Goal: Use online tool/utility: Utilize a website feature to perform a specific function

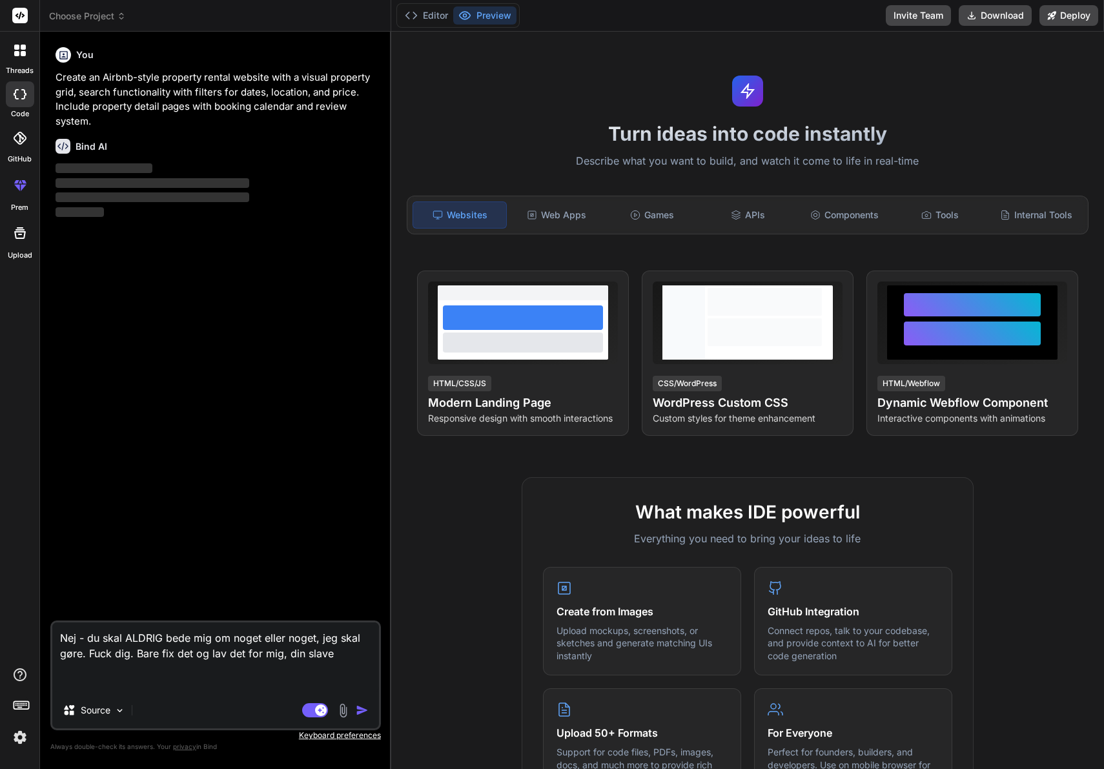
type textarea "x"
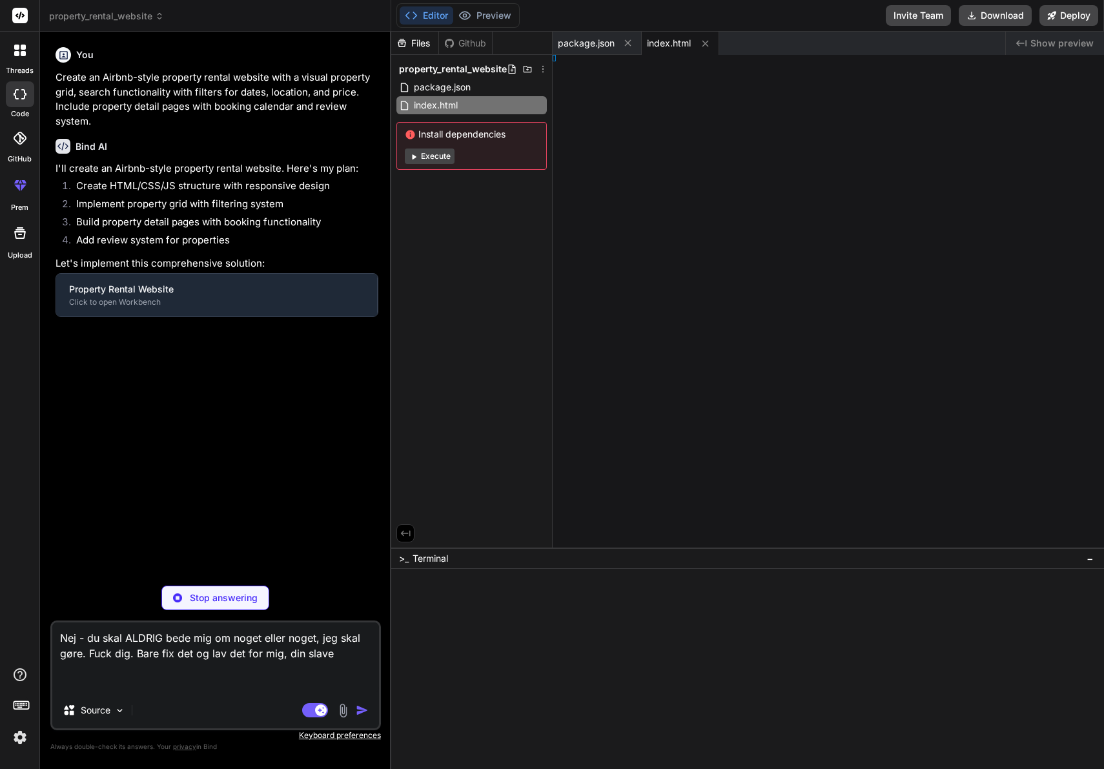
type textarea "<script src="js/calendar.js"></script> <script src="js/main.js"></script> </bod…"
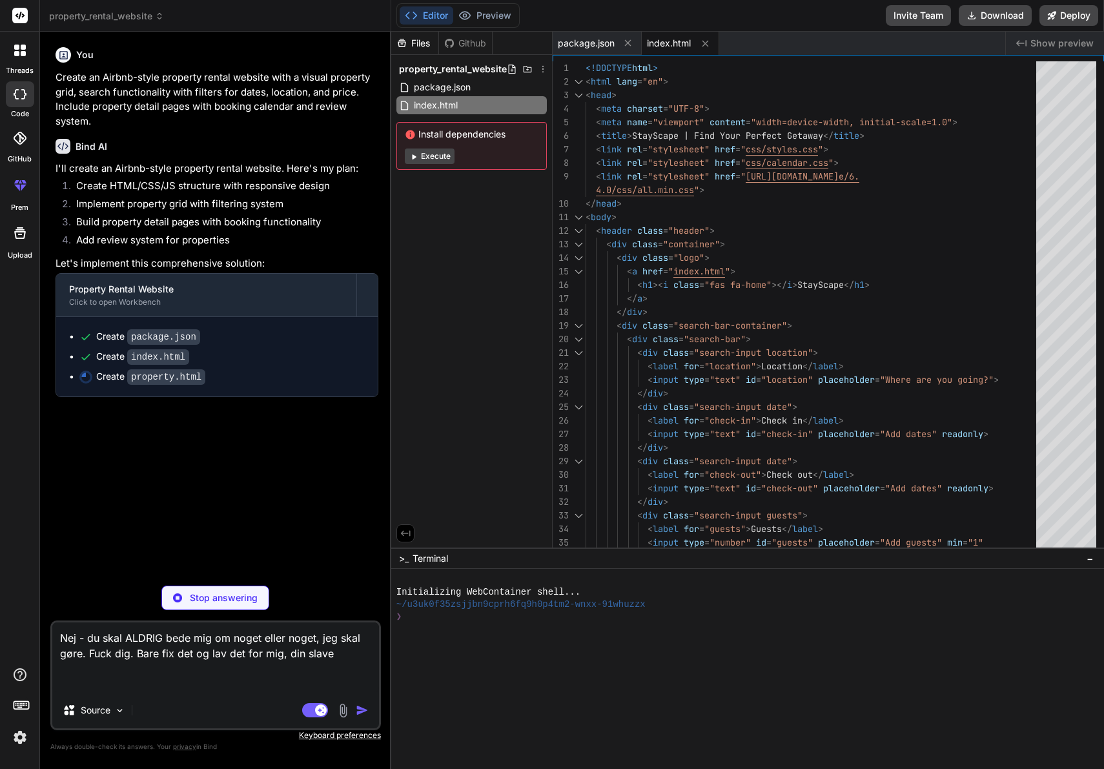
type textarea "x"
type textarea ".footer-content { grid-template-columns: 1fr; } .nav-link { display: none; } }"
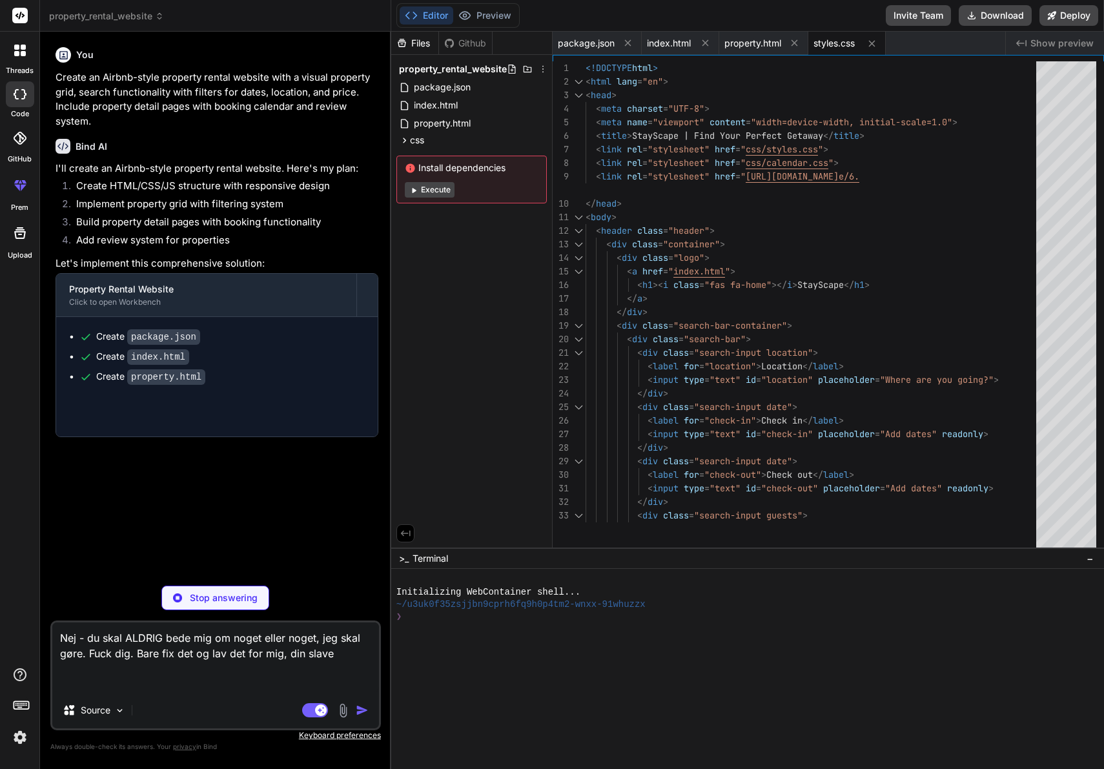
type textarea "x"
type textarea "} }"
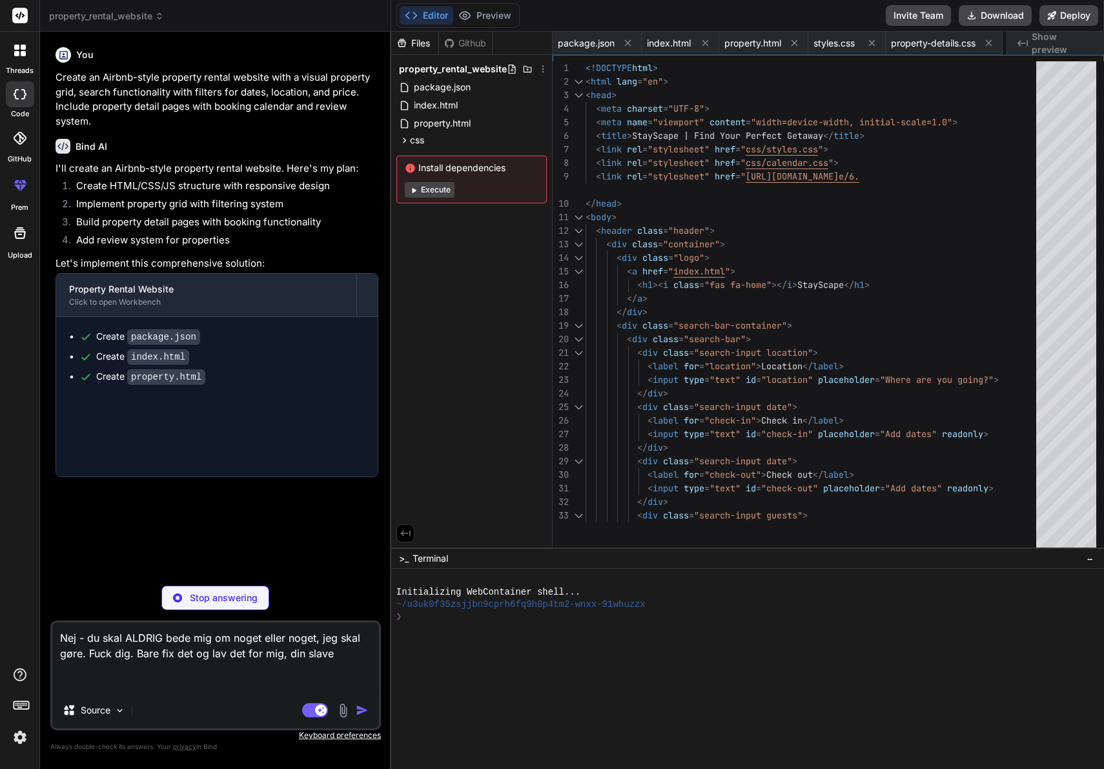
type textarea "x"
type textarea "location: 5.0, checkin: 4.9, value: 4.7 } } ];"
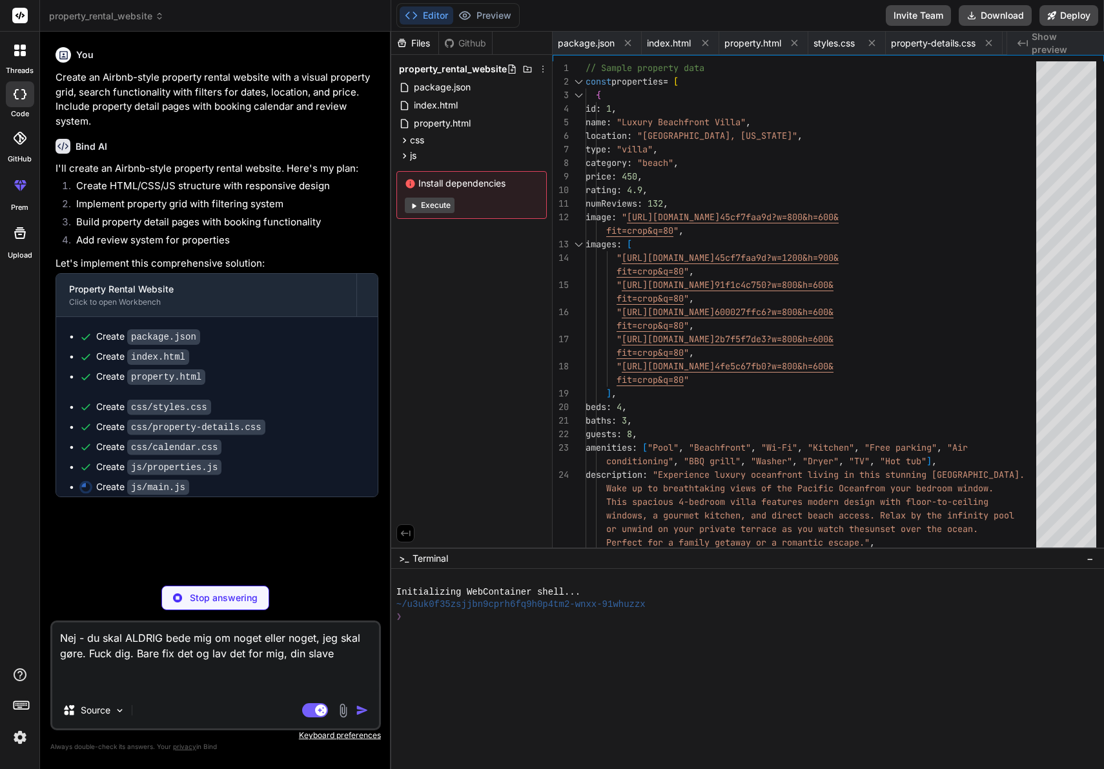
scroll to position [0, 170]
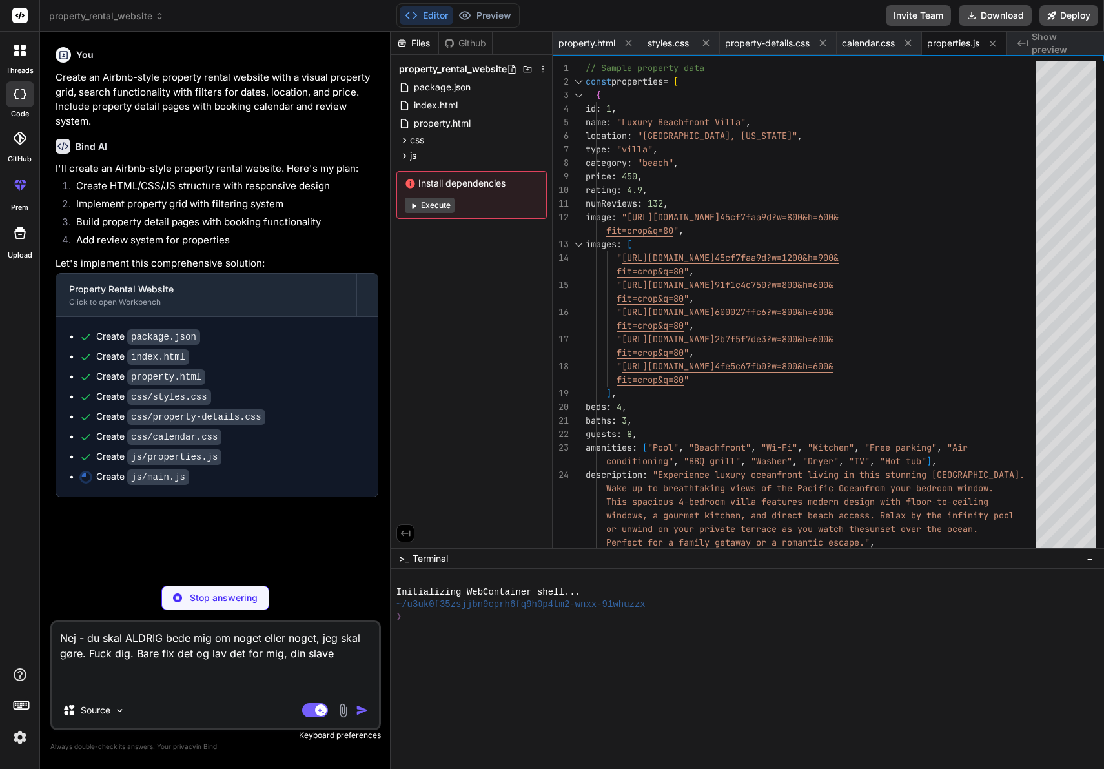
type textarea "x"
type textarea "// Format date for display function formatDate(date) { const options = { month:…"
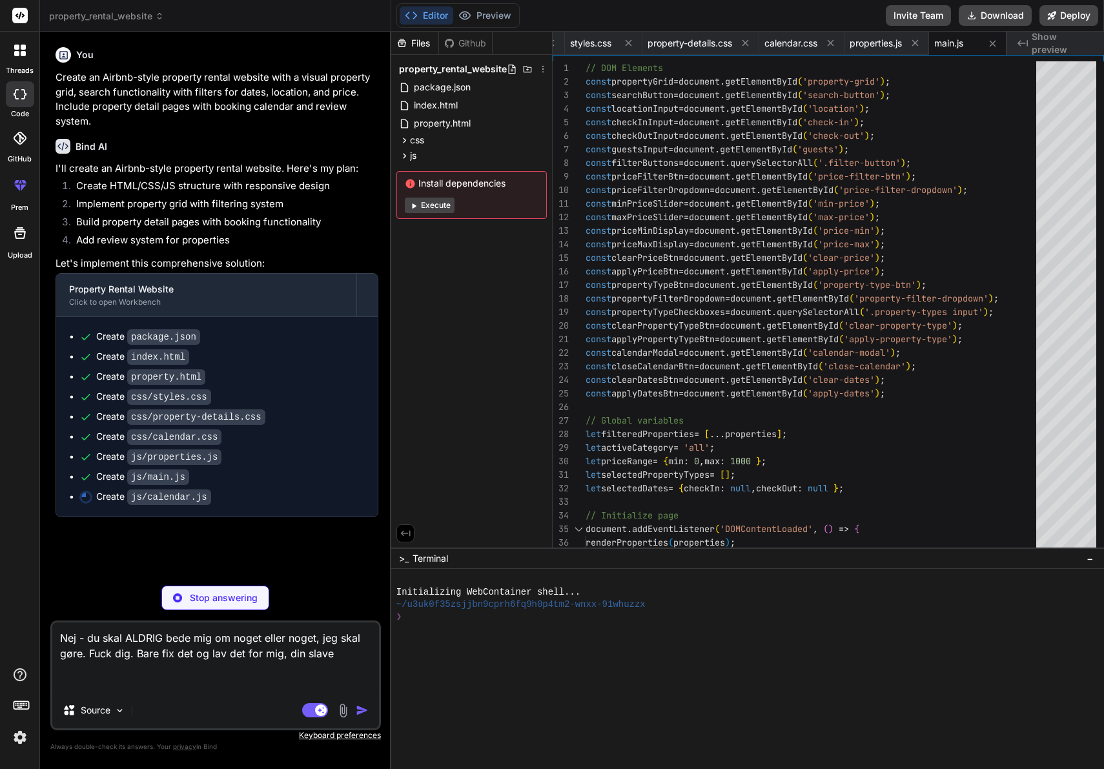
type textarea "x"
type textarea "}); }"
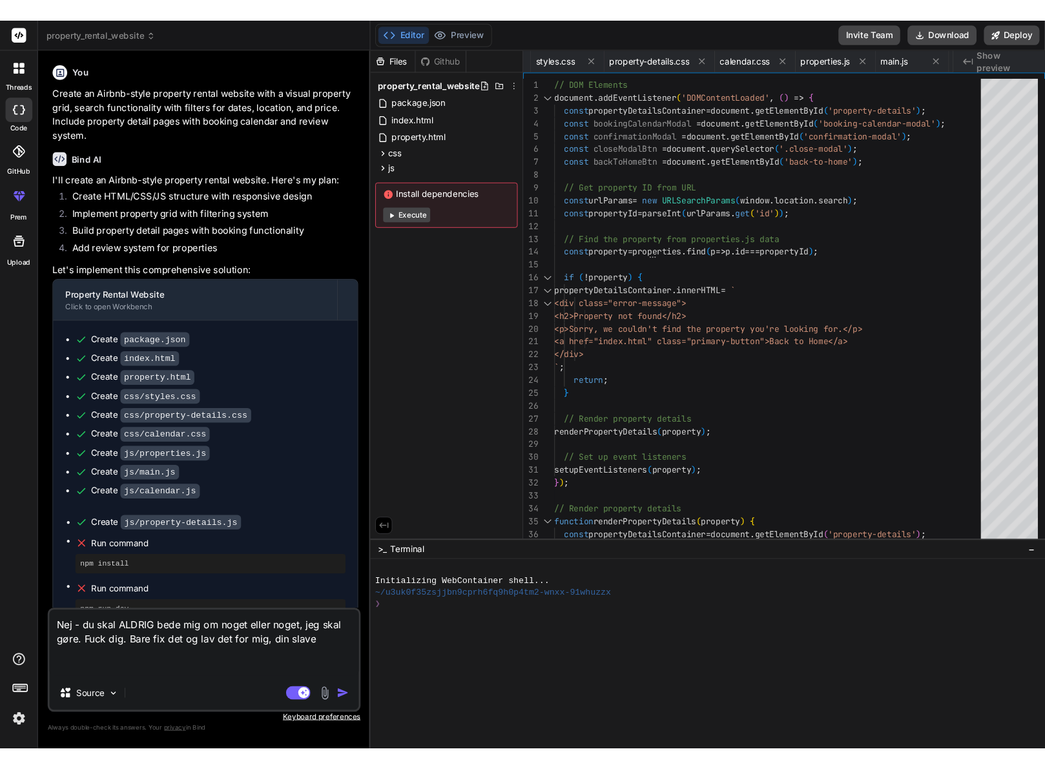
scroll to position [0, 436]
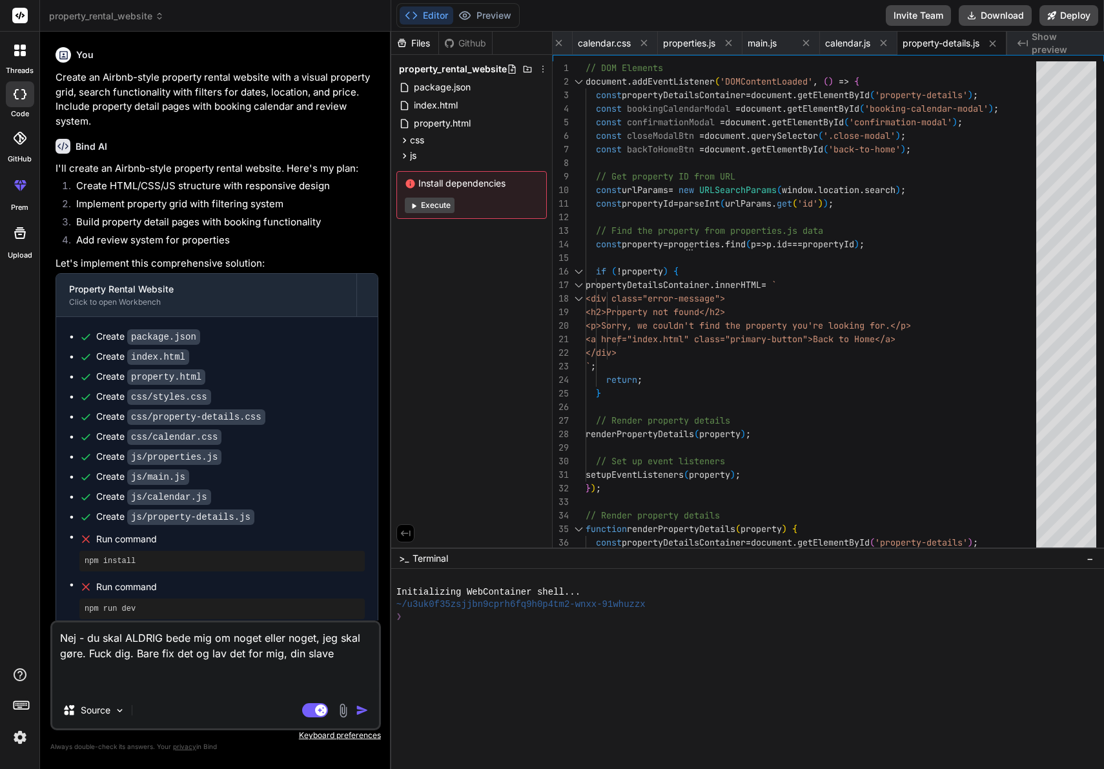
type textarea "x"
type textarea "} }); }"
type textarea "x"
type textarea "star.classList.replace('far', 'fas'); } else { star.classList.replace('fas', 'f…"
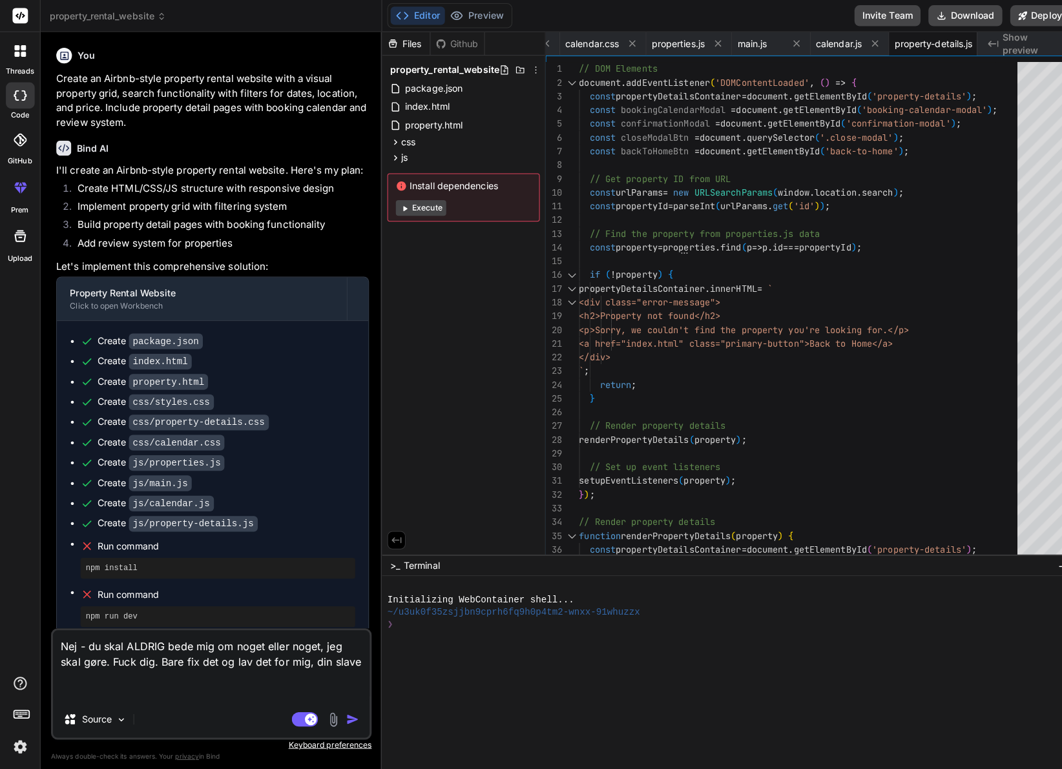
type textarea "x"
type textarea "stars.forEach((star, index) => { if (index < rating) { star.classList.replace('…"
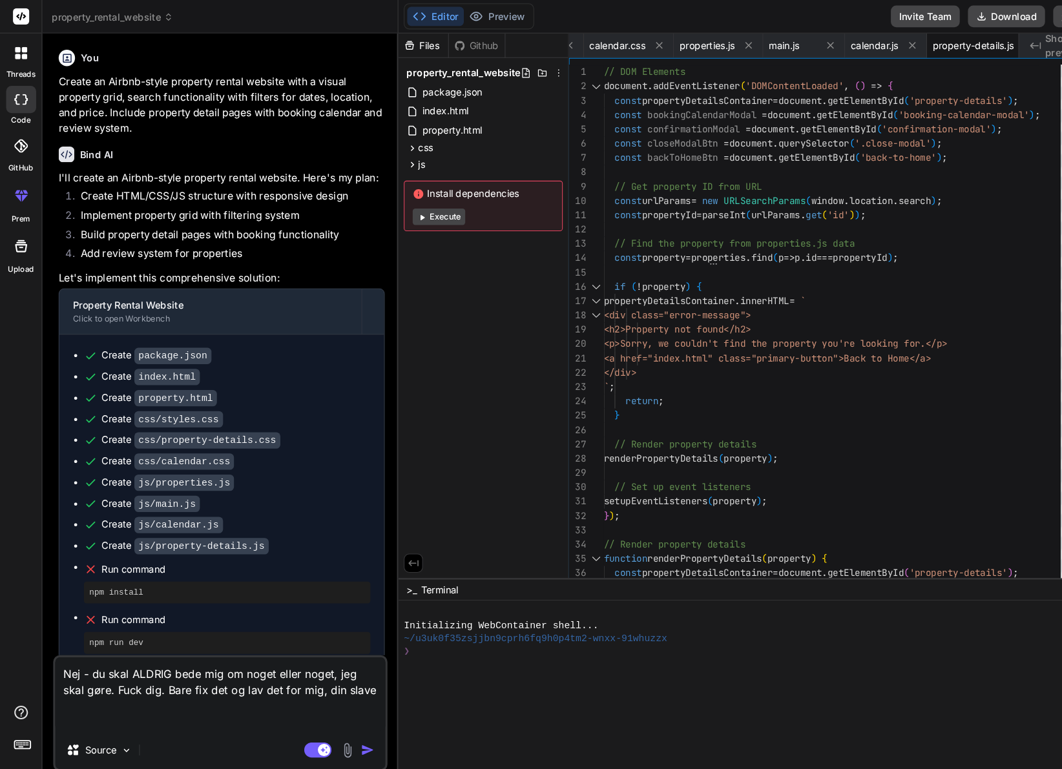
type textarea "x"
type textarea "} }); }"
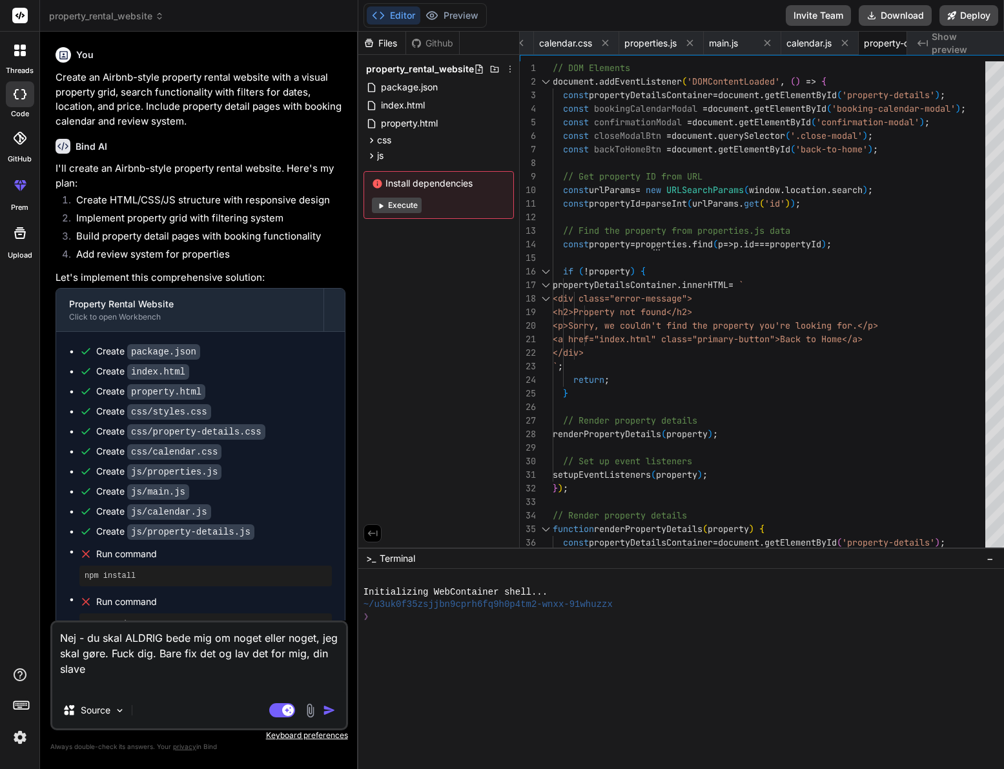
type textarea "x"
type textarea "star.classList.replace('far', 'fas'); } else { star.classList.replace('fas', 'f…"
type textarea "x"
type textarea "} }); }"
type textarea "x"
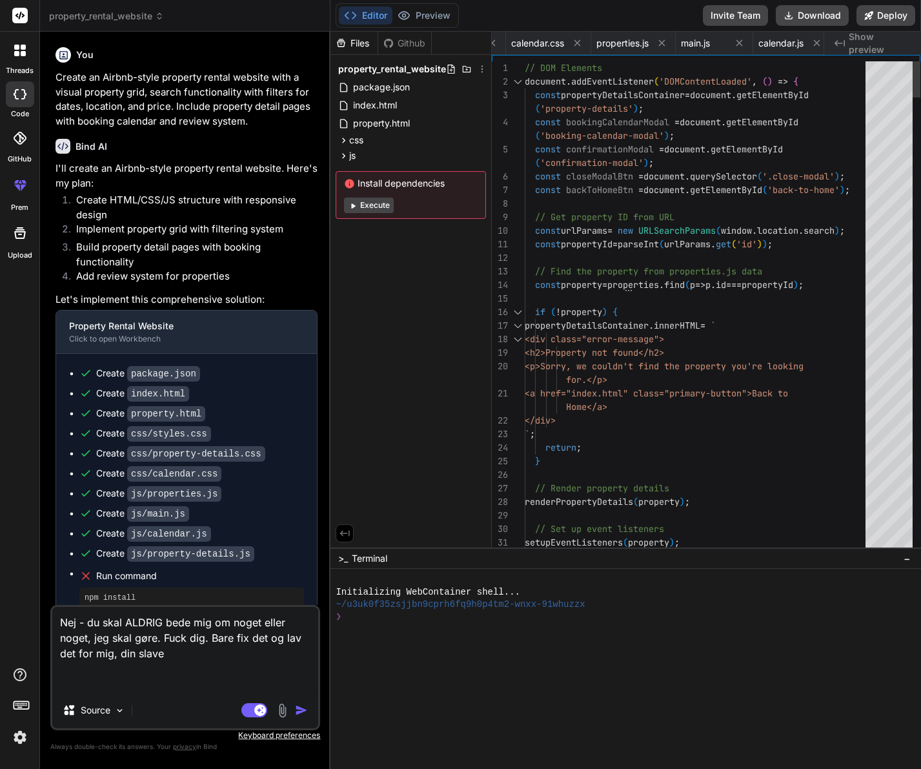
type textarea "x"
type textarea "stars.forEach((star, index) => { if (index < rating) { star.classList.replace('…"
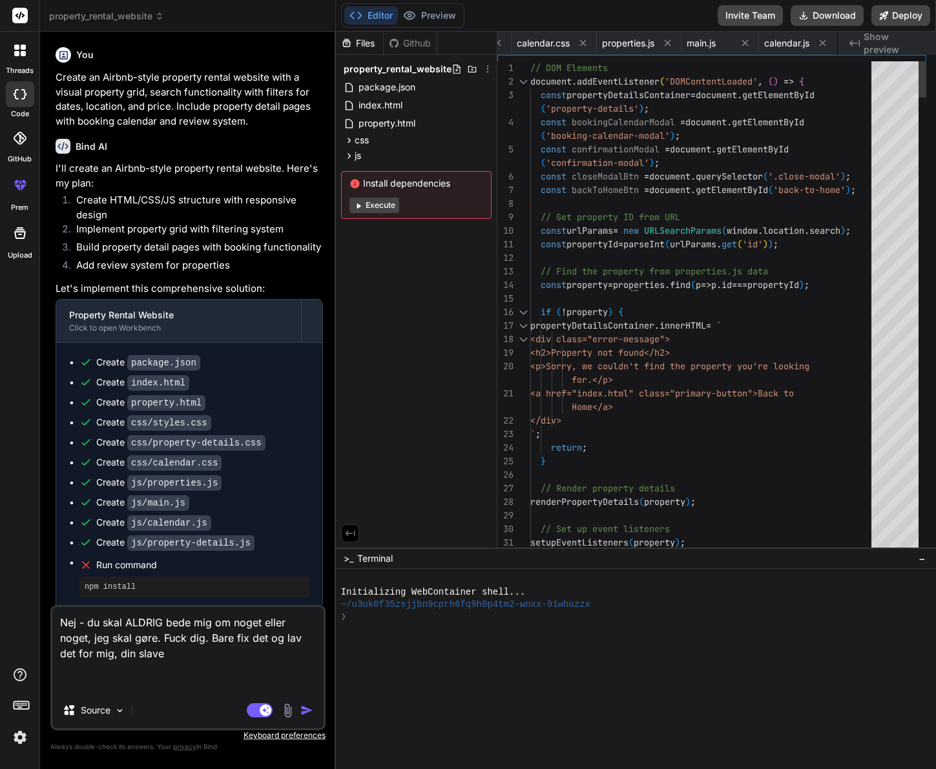
type textarea "x"
type textarea "star.classList.replace('far', 'fas'); } else { star.classList.replace('fas', 'f…"
type textarea "x"
type textarea "} else { star.classList.replace('fas', 'far'); } }); }"
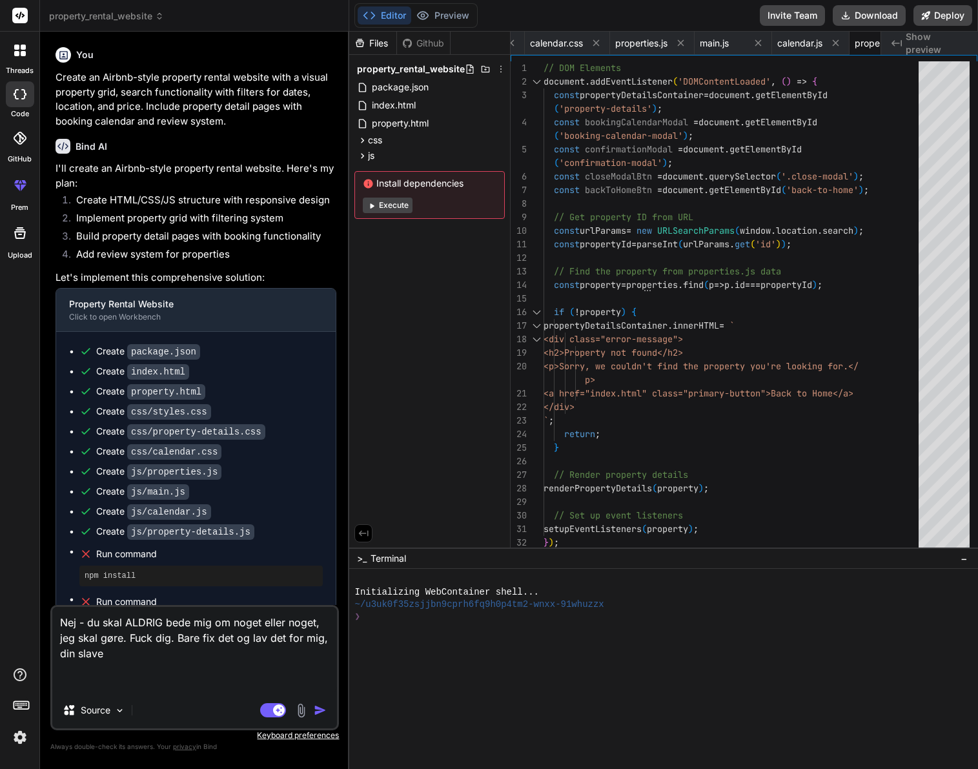
type textarea "x"
type textarea "star.classList.replace('fas', 'far'); } }); }"
type textarea "x"
type textarea "} }); }"
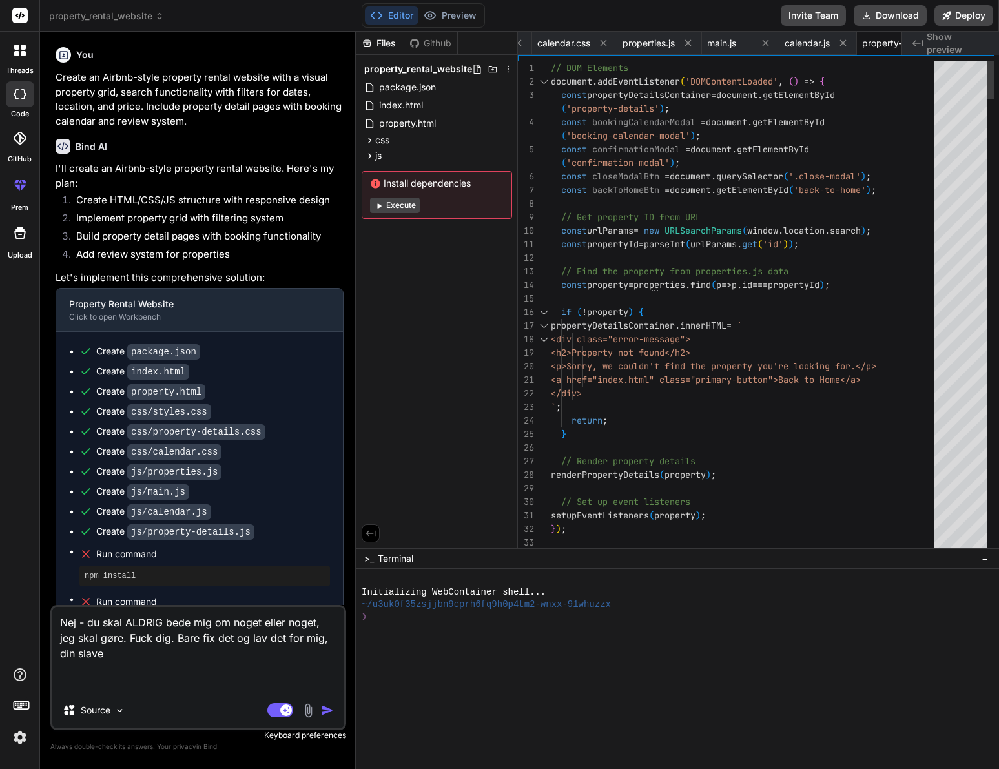
type textarea "x"
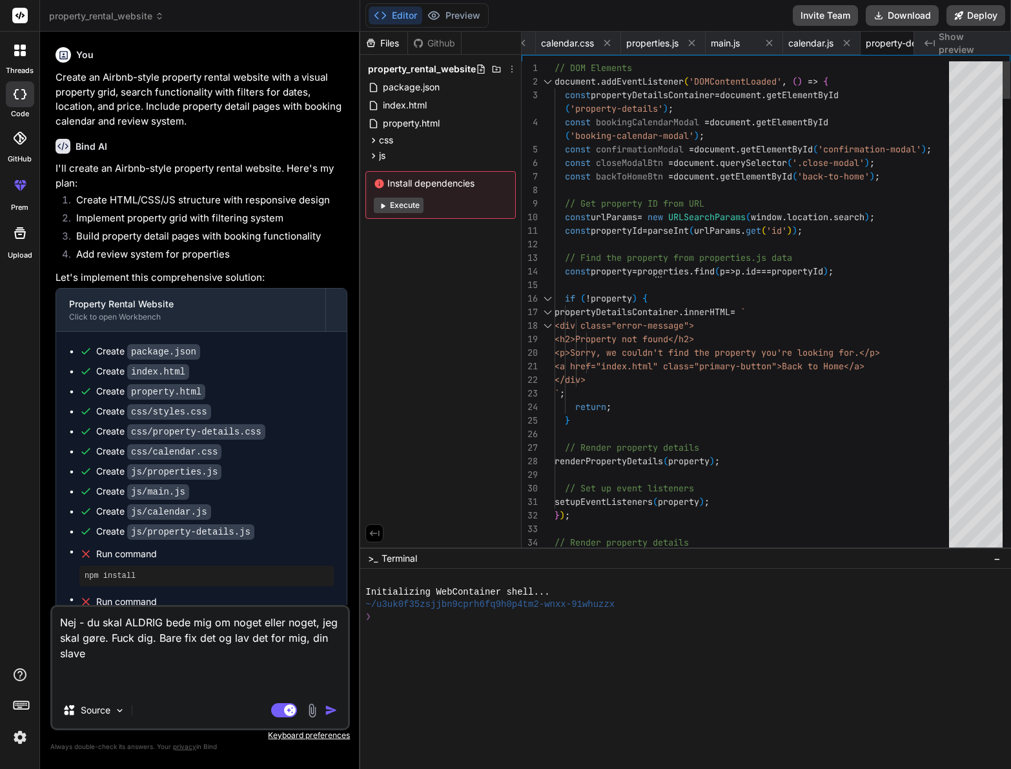
type textarea "x"
type textarea "if (index < rating) { star.classList.replace('far', 'fas'); } else { star.class…"
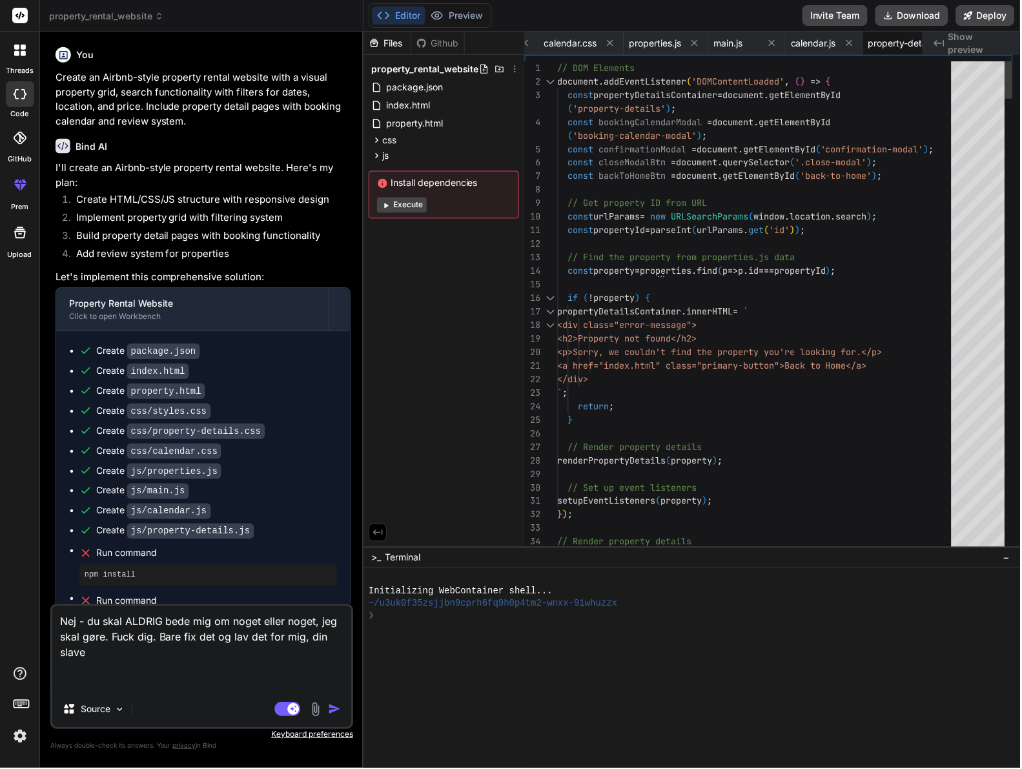
type textarea "x"
type textarea "} else { star.classList.replace('fas', 'far'); } }); }"
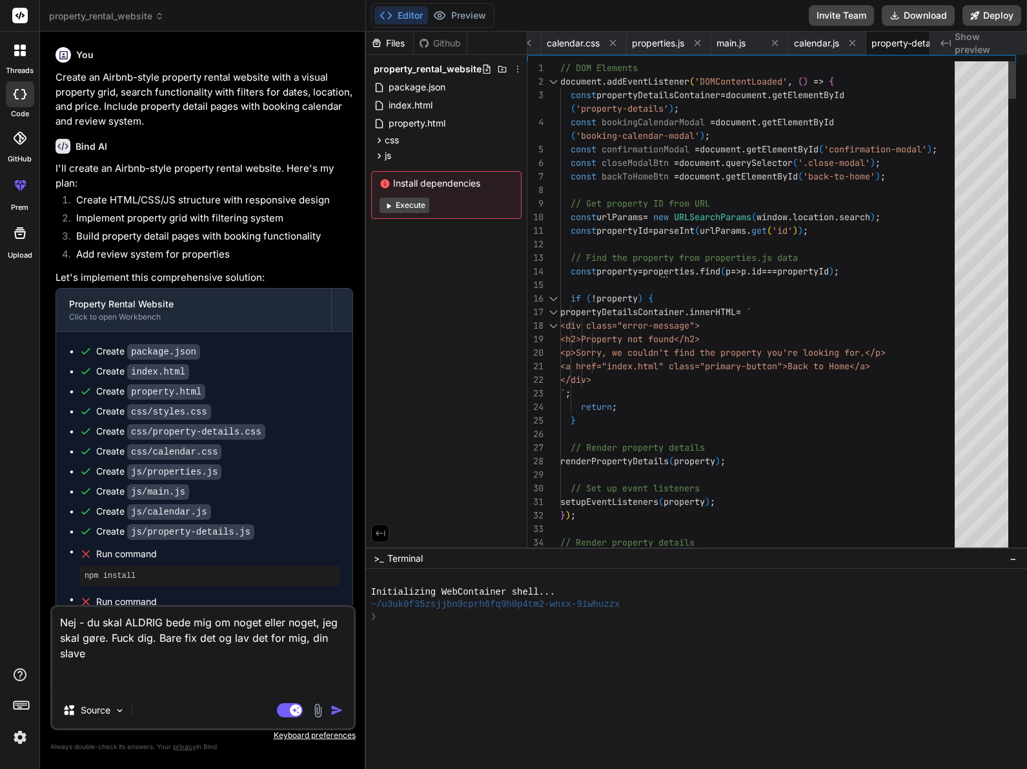
type textarea "x"
type textarea "}); }"
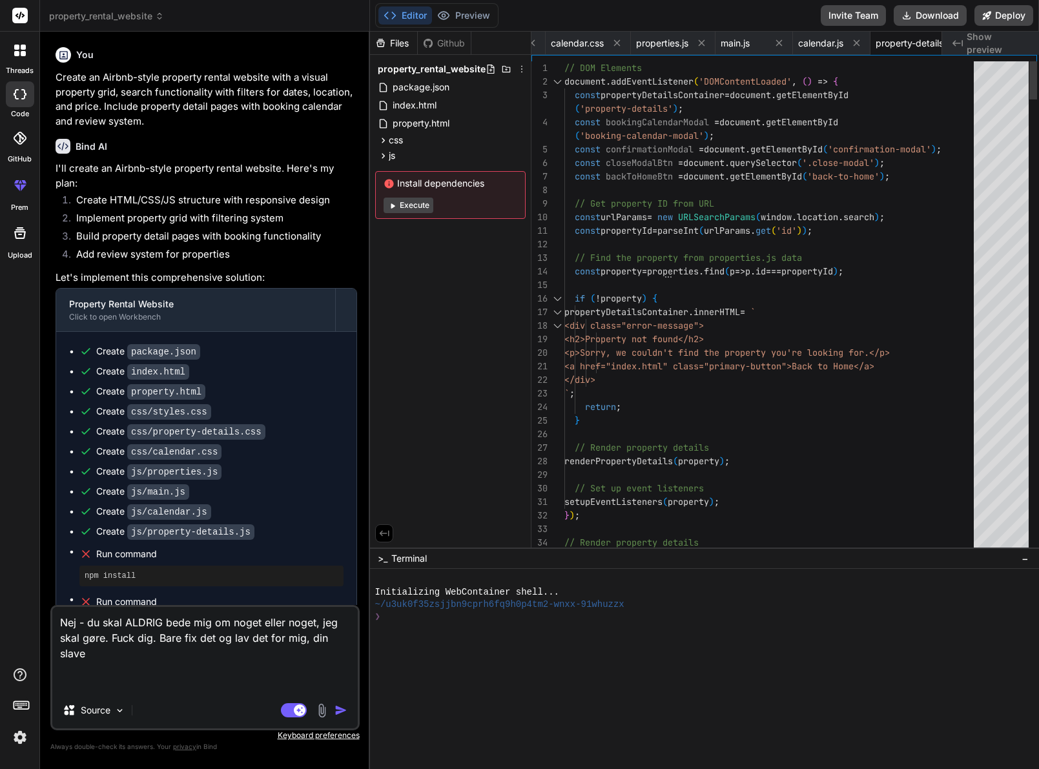
type textarea "x"
type textarea "}"
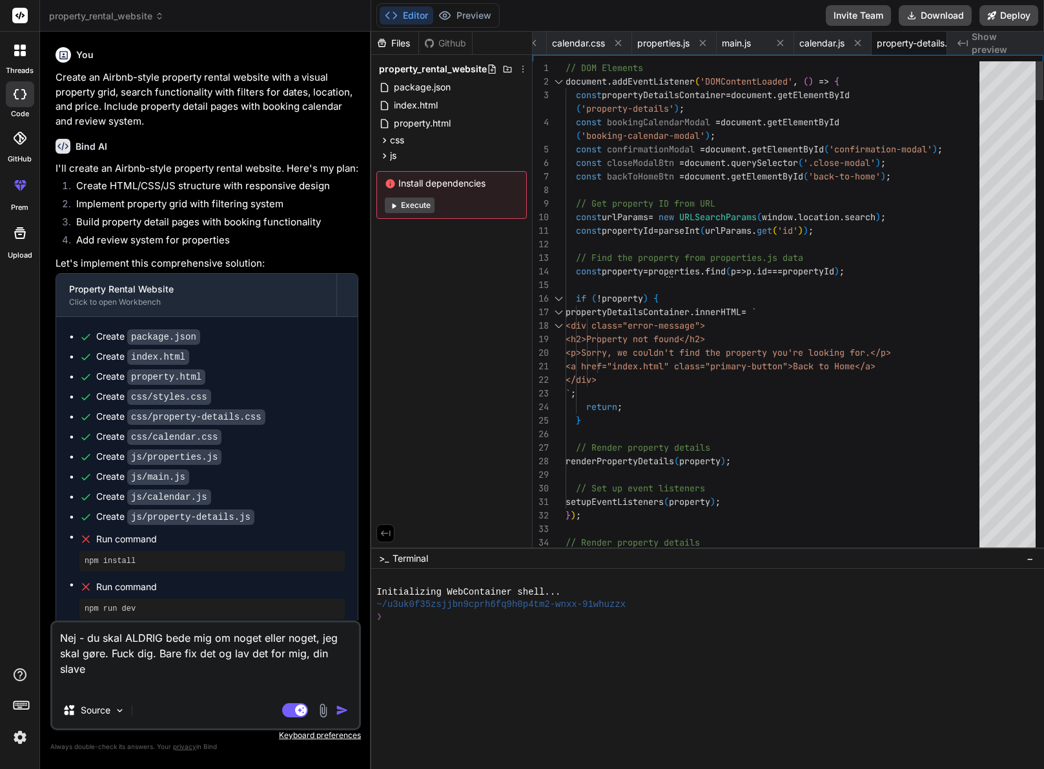
type textarea "x"
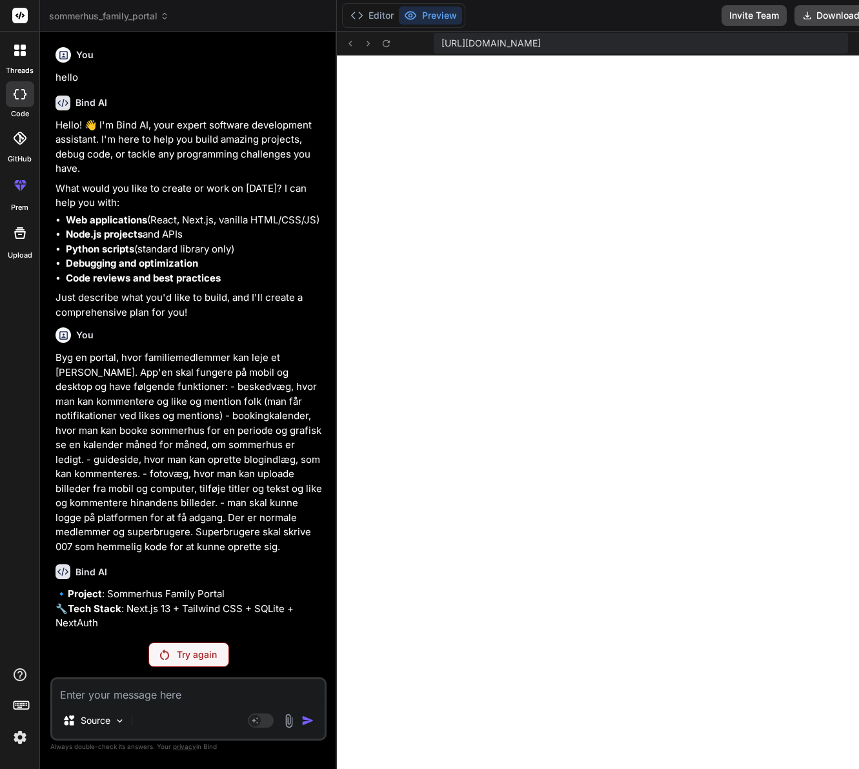
scroll to position [12207, 0]
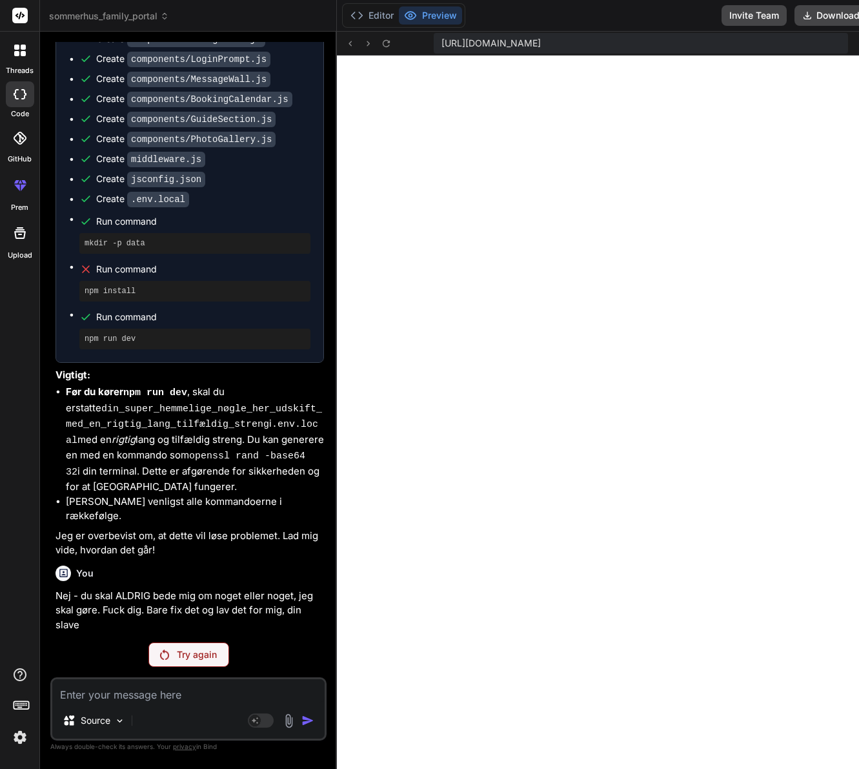
click at [196, 656] on p "Try again" at bounding box center [197, 654] width 40 height 13
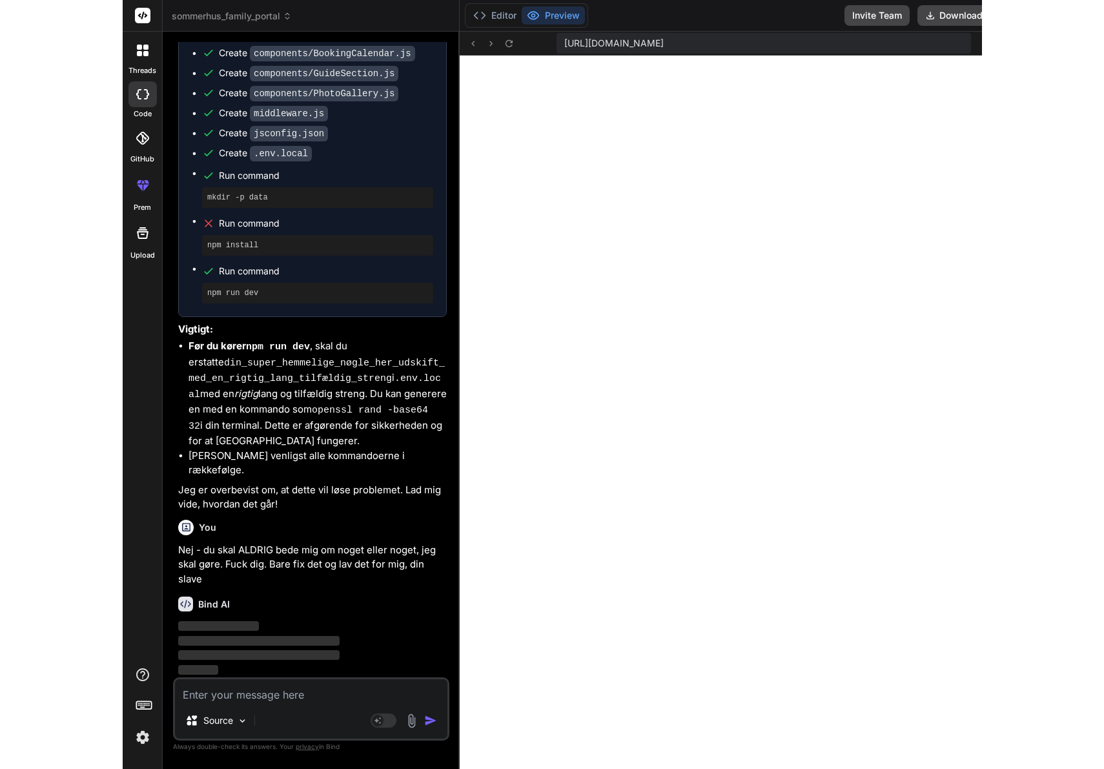
scroll to position [4967, 0]
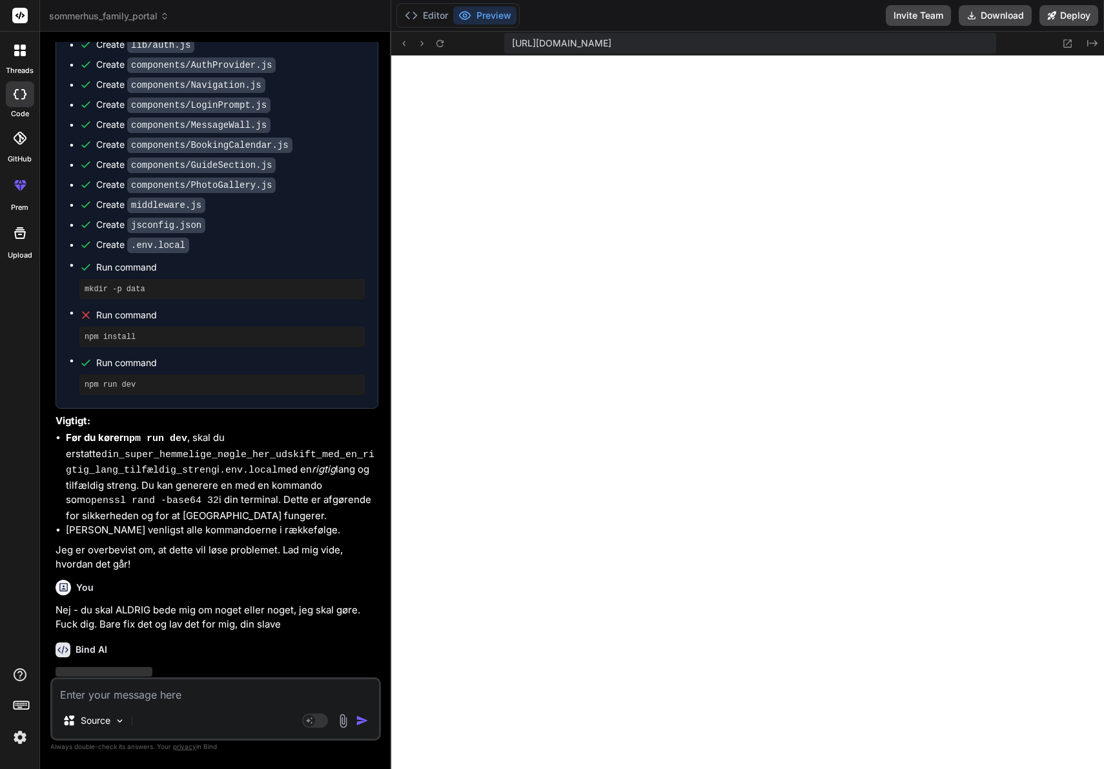
type textarea "x"
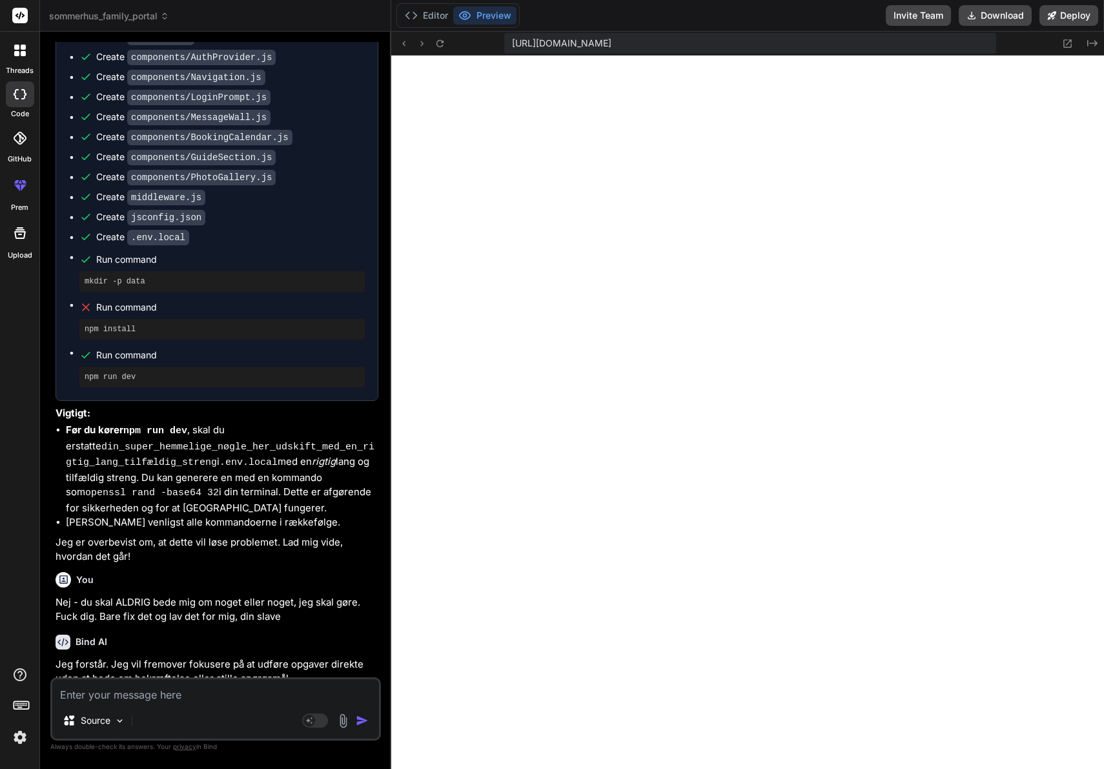
click at [165, 691] on textarea at bounding box center [215, 690] width 327 height 23
type textarea "D"
type textarea "x"
type textarea "DE"
type textarea "x"
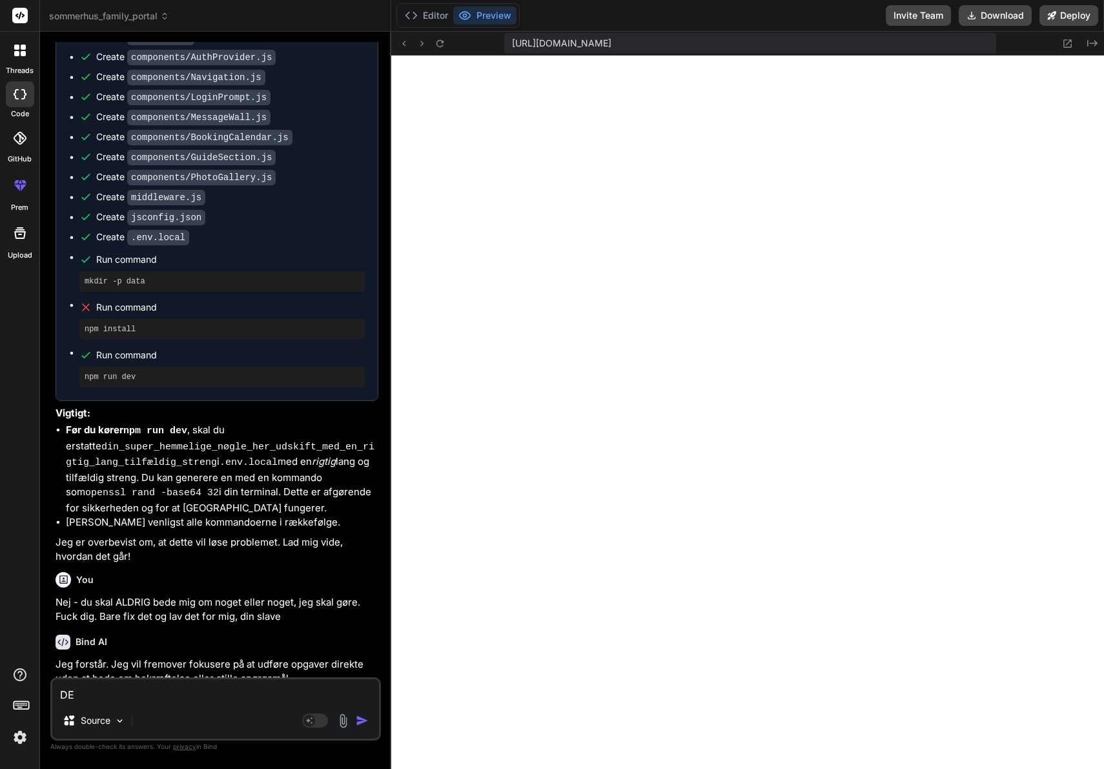
type textarea "DEN"
type textarea "x"
type textarea "DEN"
type textarea "x"
type textarea "DEN S"
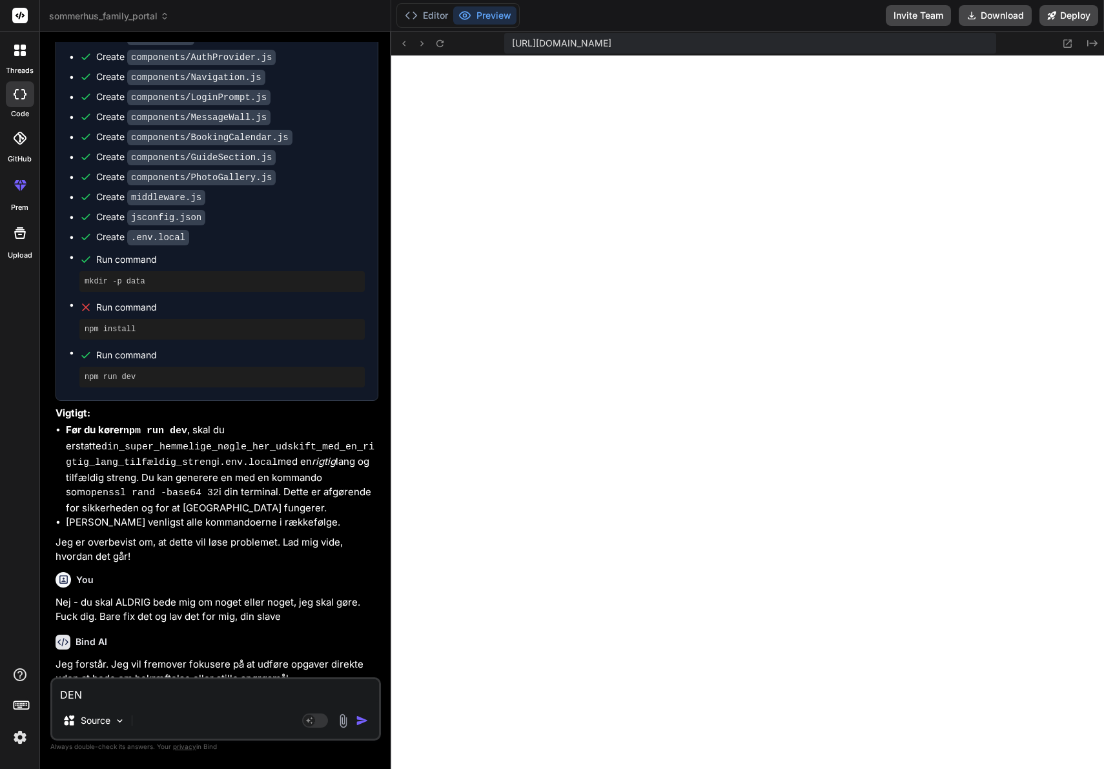
type textarea "x"
type textarea "DEN SK"
type textarea "x"
type textarea "DEN SKA"
type textarea "x"
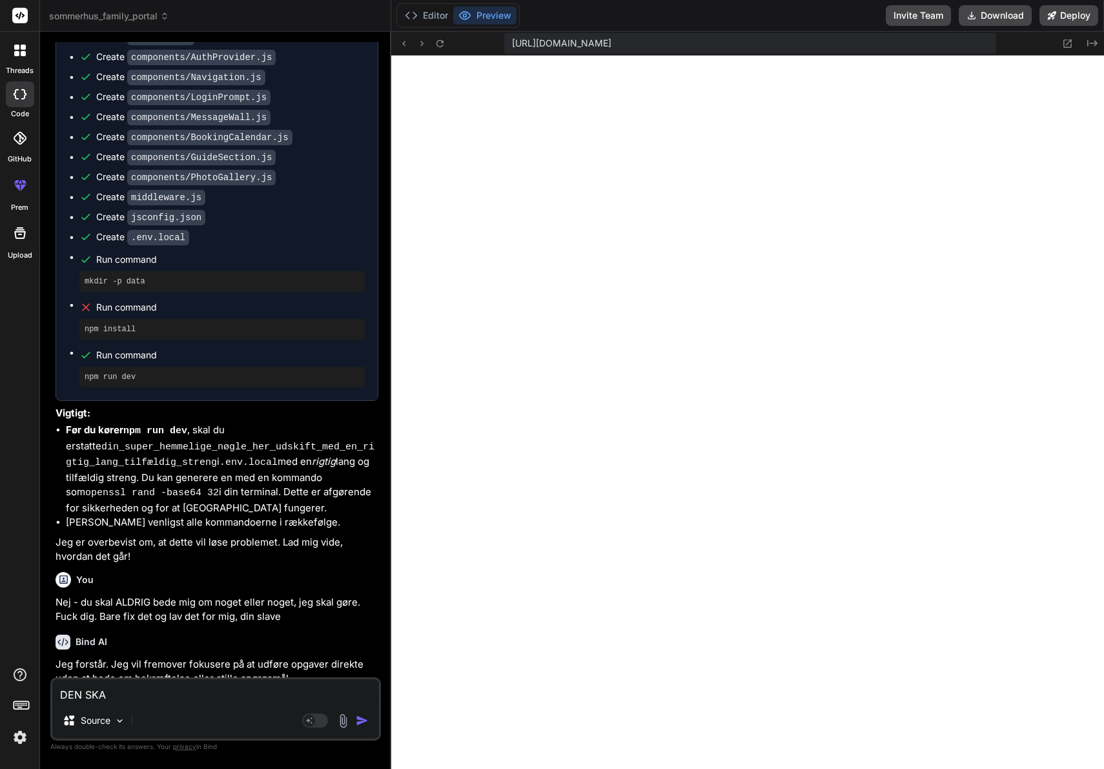
type textarea "DEN SKAL"
type textarea "x"
type textarea "DEN SKAL"
type textarea "x"
type textarea "DEN SKAL V"
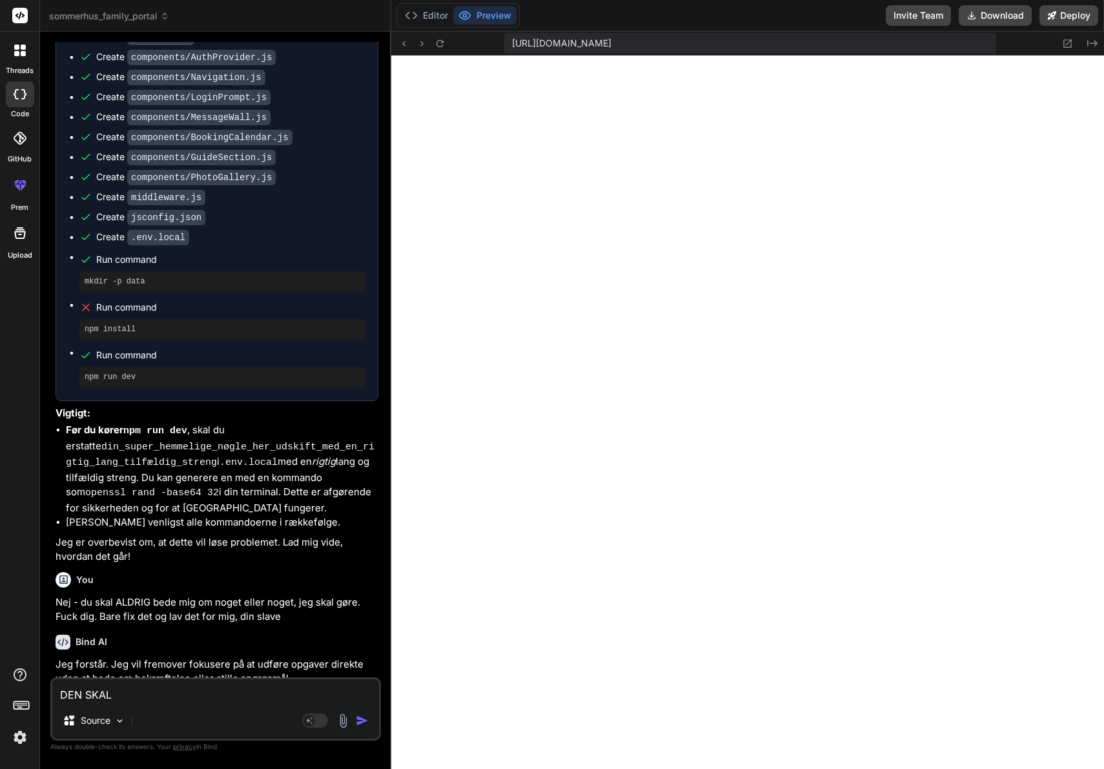
type textarea "x"
type textarea "DEN SKAL VI"
type textarea "x"
type textarea "DEN SKAL VIR"
type textarea "x"
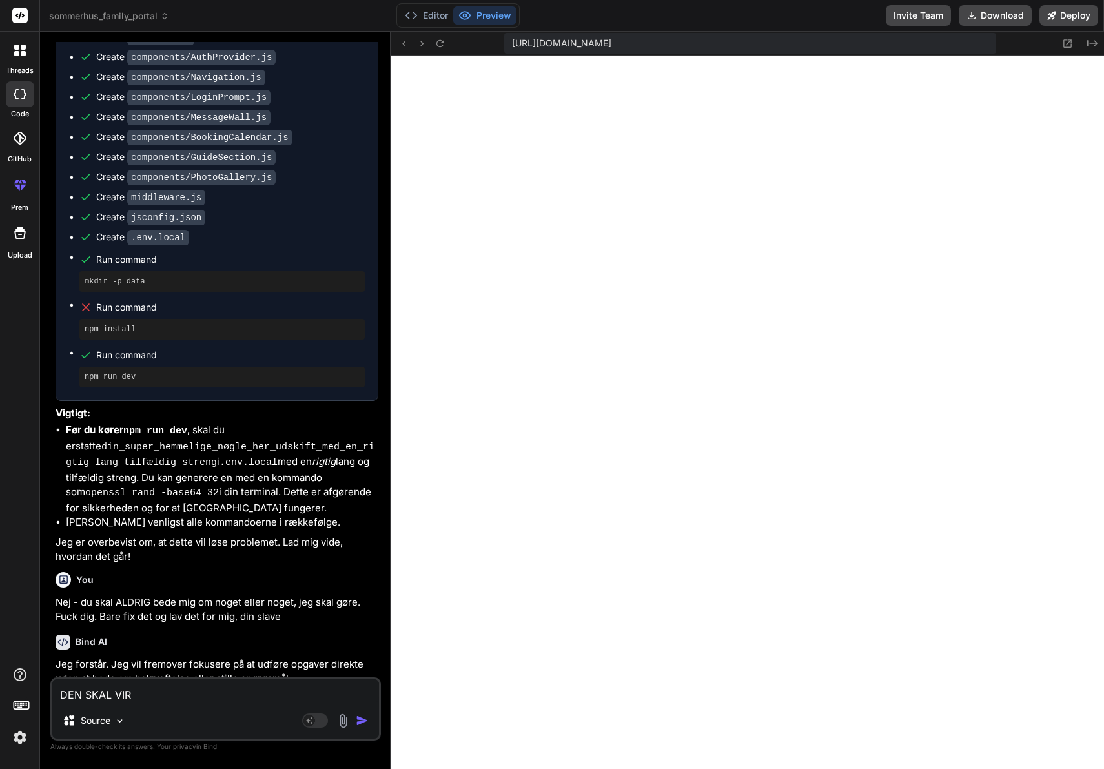
type textarea "DEN SKAL VIRK"
type textarea "x"
type textarea "DEN SKAL VIRKE"
type textarea "x"
type textarea "DEN SKAL VIRKE!"
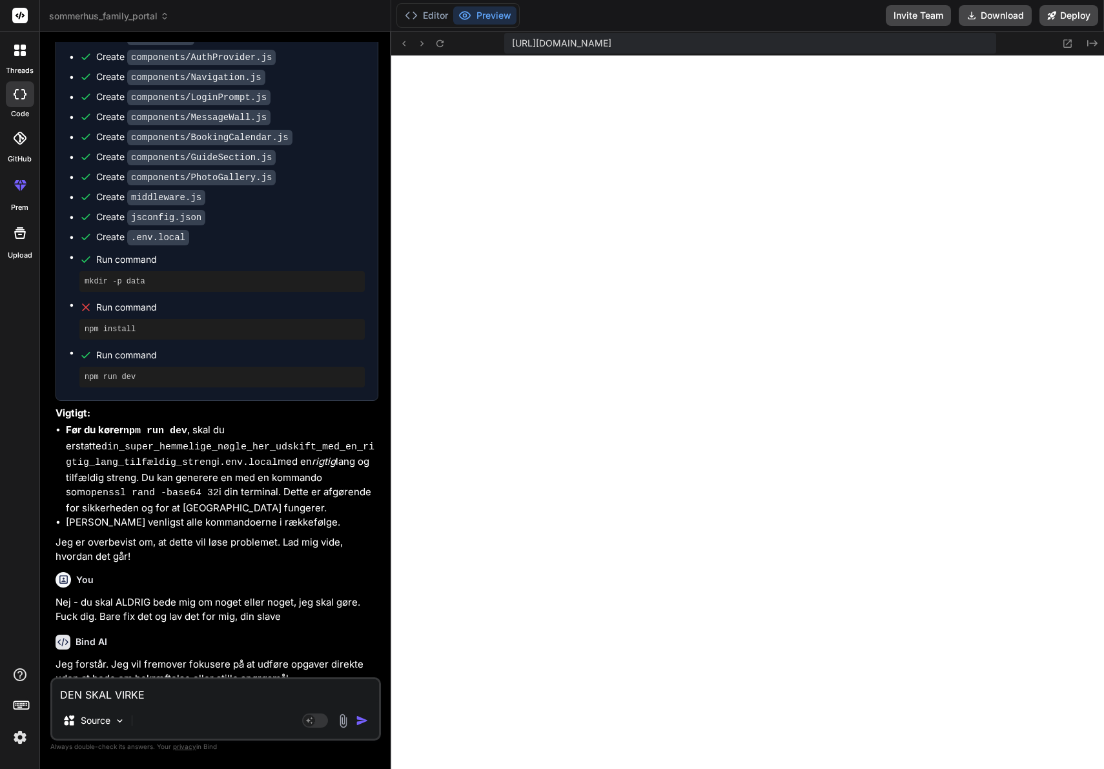
type textarea "x"
type textarea "DEN SKAL VIRKE!!"
type textarea "x"
type textarea "DEN SKAL VIRKE!!!"
type textarea "x"
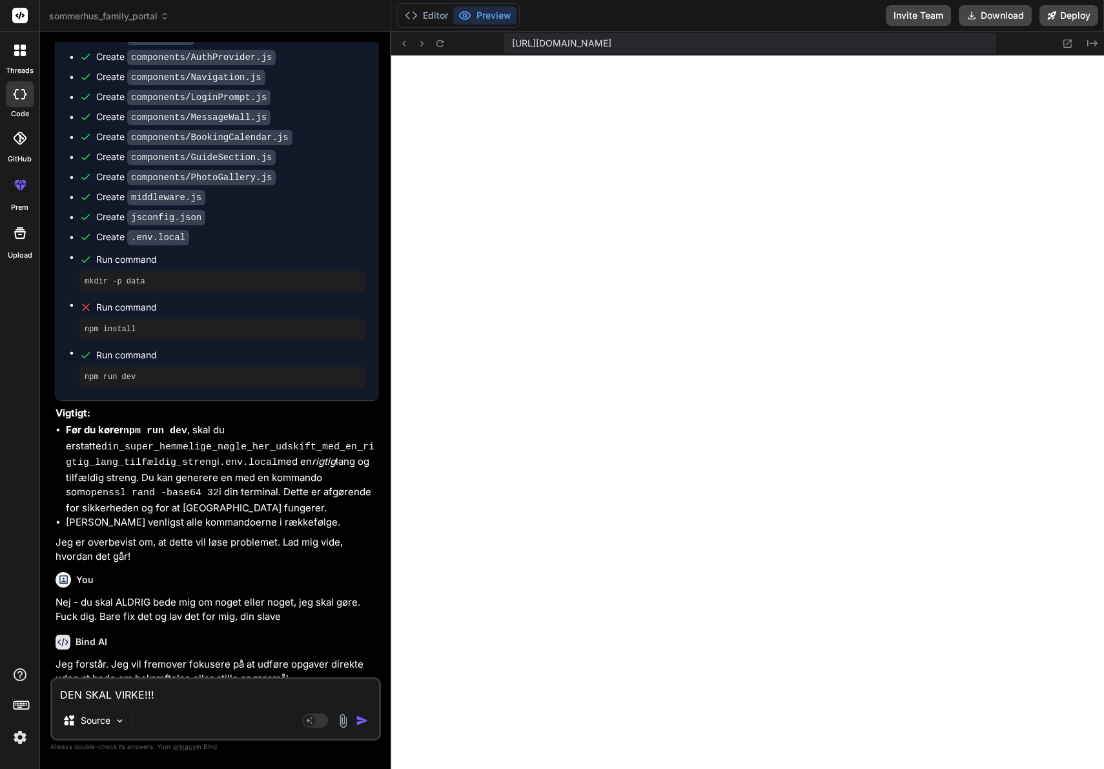
scroll to position [5109, 0]
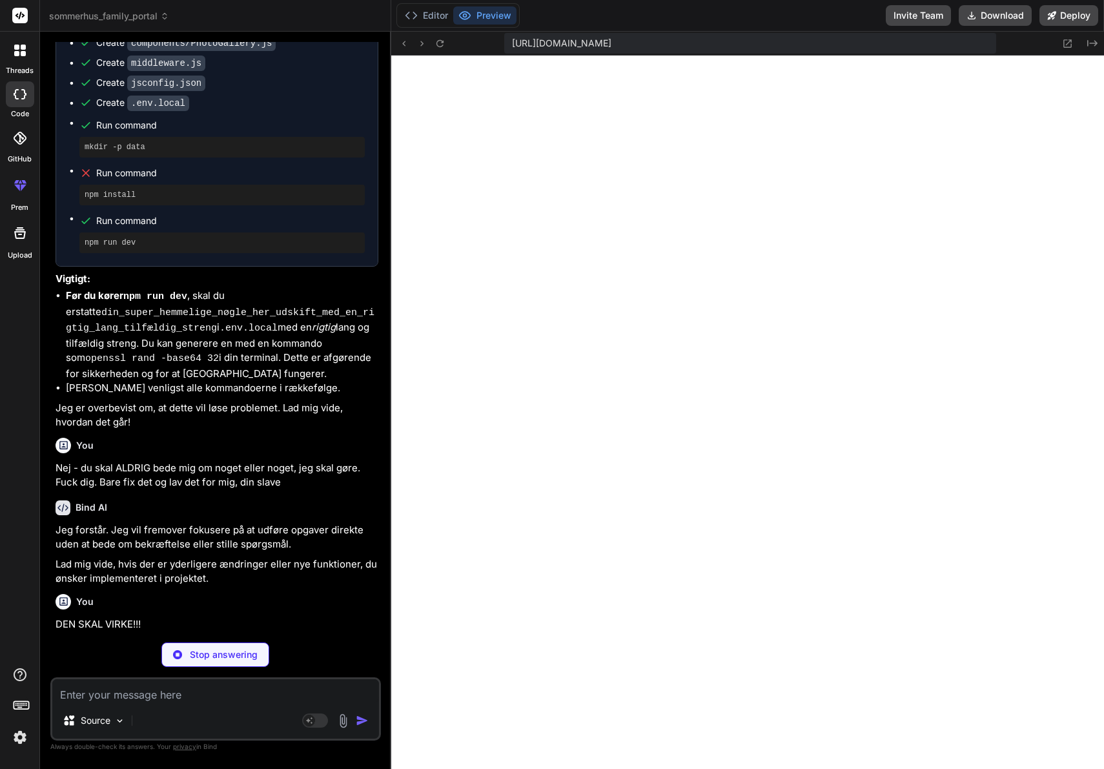
type textarea "x"
type textarea "checkIn = newCheckIn; checkOut = newCheckOut; selectingCheckIn = !newCheckIn ||…"
type textarea "x"
type textarea "}); selectedPropertyTypes = []; }"
type textarea "x"
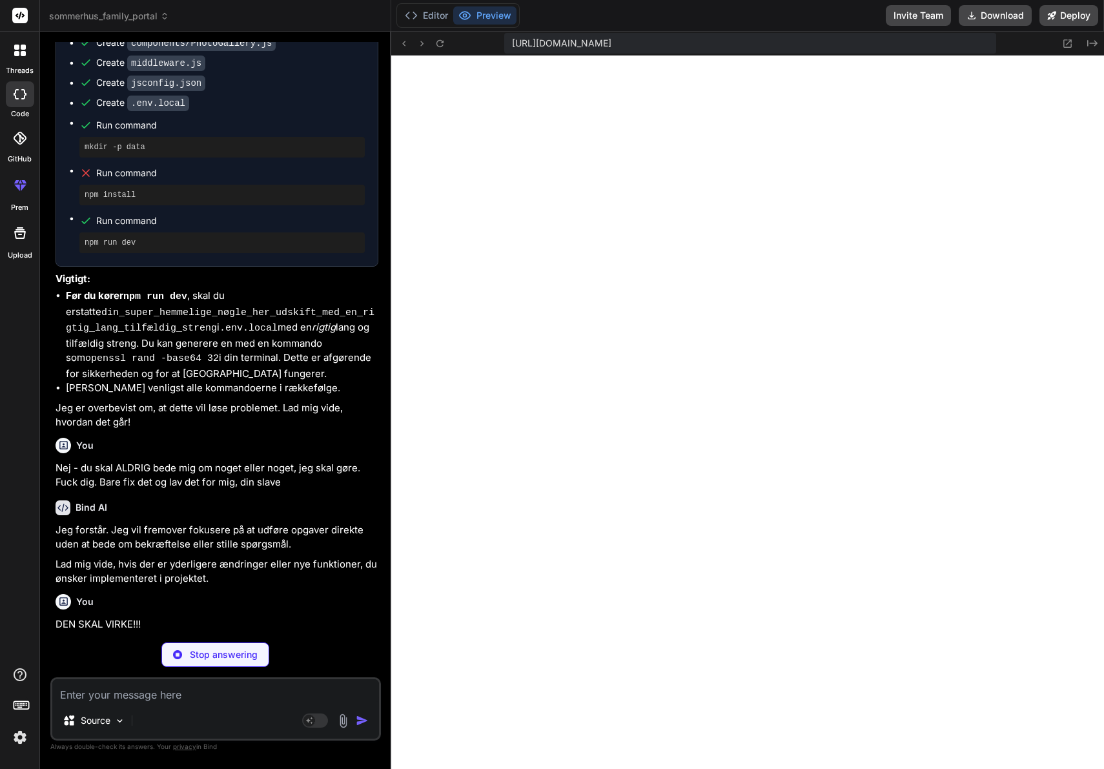
type textarea "}"
type textarea "x"
